Goal: Transaction & Acquisition: Purchase product/service

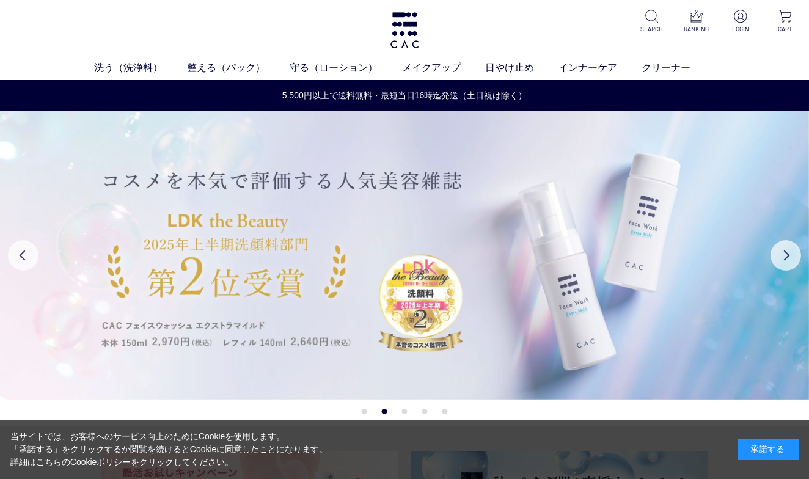
click at [575, 301] on img at bounding box center [404, 255] width 809 height 289
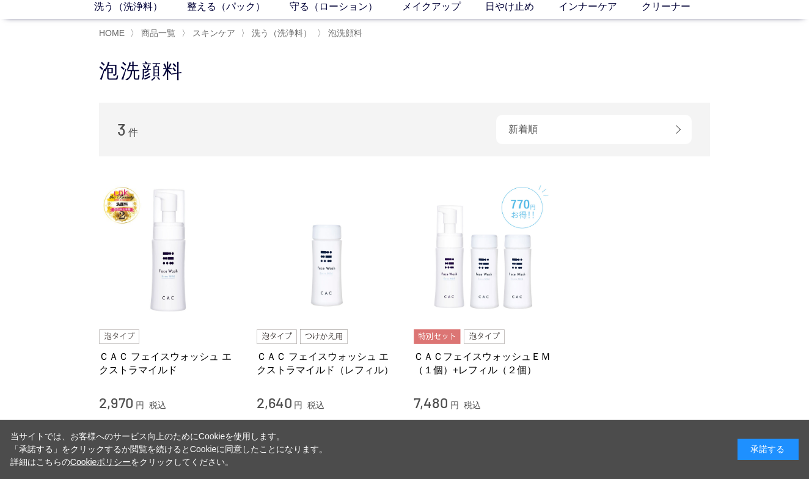
scroll to position [122, 0]
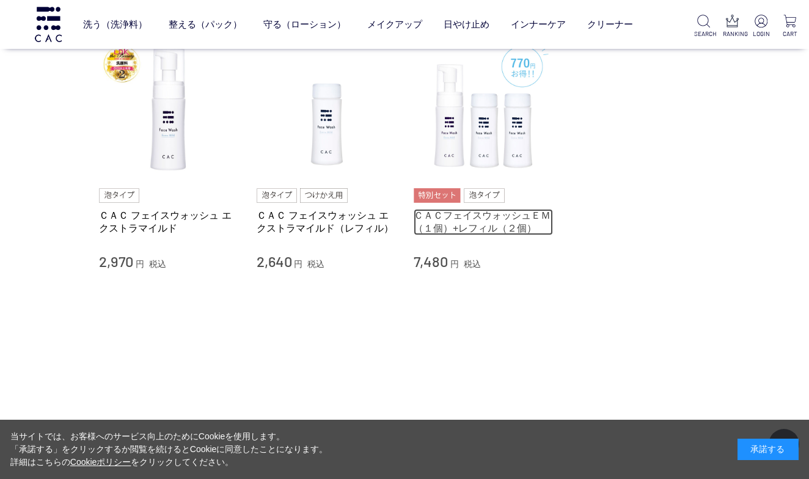
click at [473, 217] on link "ＣＡＣフェイスウォッシュＥＭ（１個）+レフィル（２個）" at bounding box center [483, 222] width 139 height 26
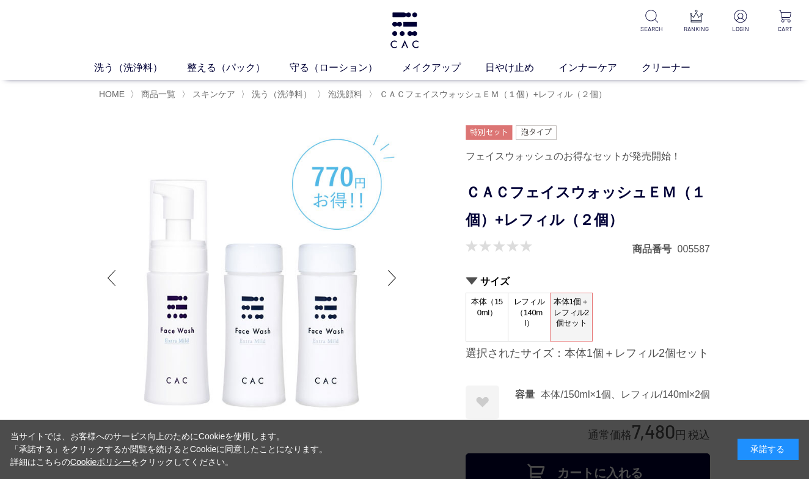
scroll to position [122, 0]
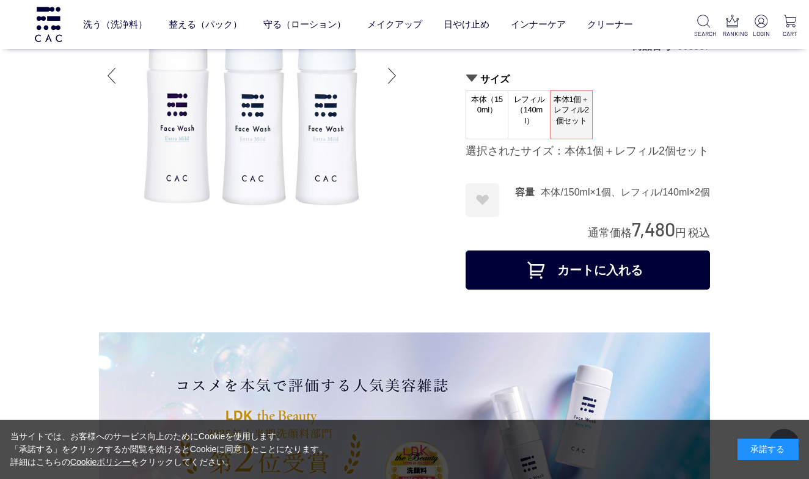
click at [574, 264] on button "カートに入れる" at bounding box center [587, 269] width 244 height 39
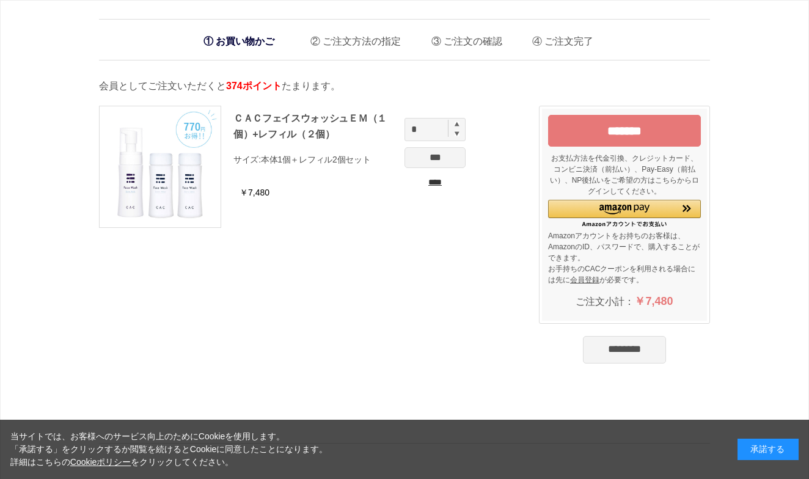
click at [630, 129] on input "*******" at bounding box center [624, 131] width 153 height 32
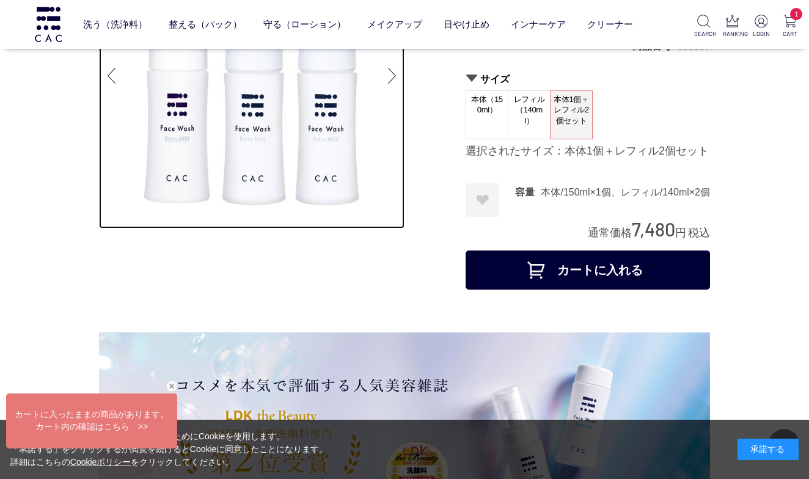
click at [192, 224] on img at bounding box center [251, 75] width 305 height 305
